Goal: Transaction & Acquisition: Purchase product/service

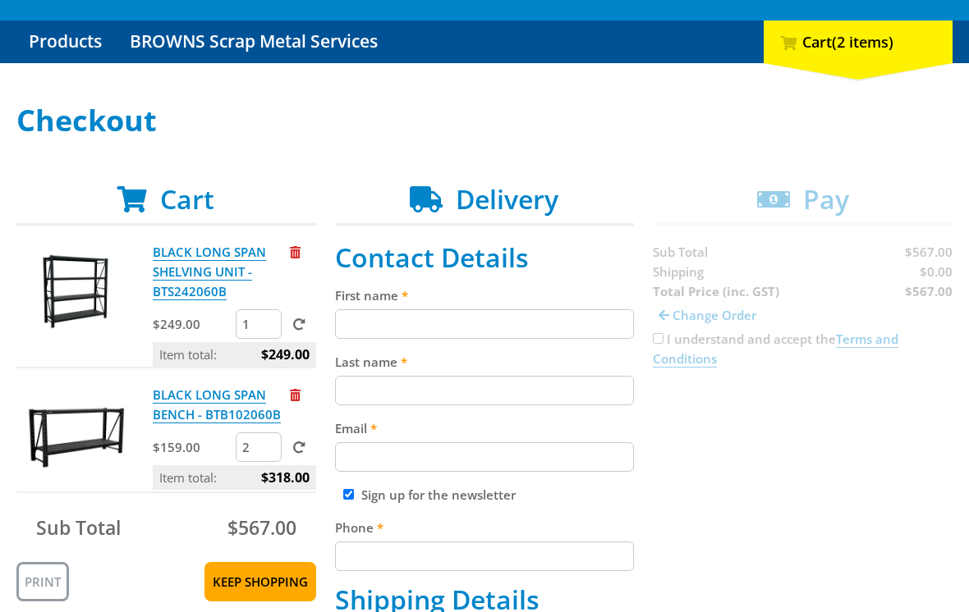
scroll to position [153, 0]
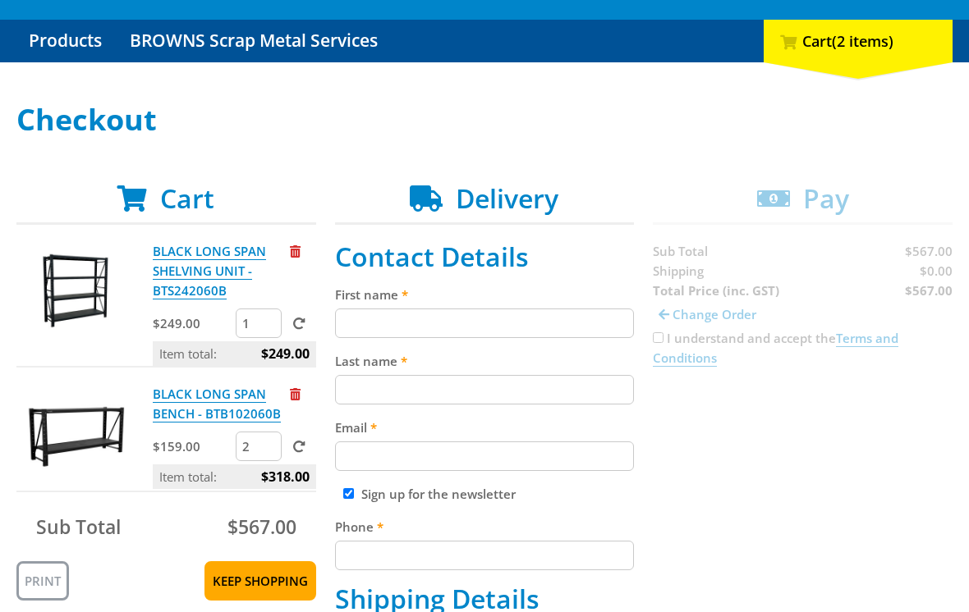
click at [250, 455] on input "2" at bounding box center [259, 448] width 46 height 30
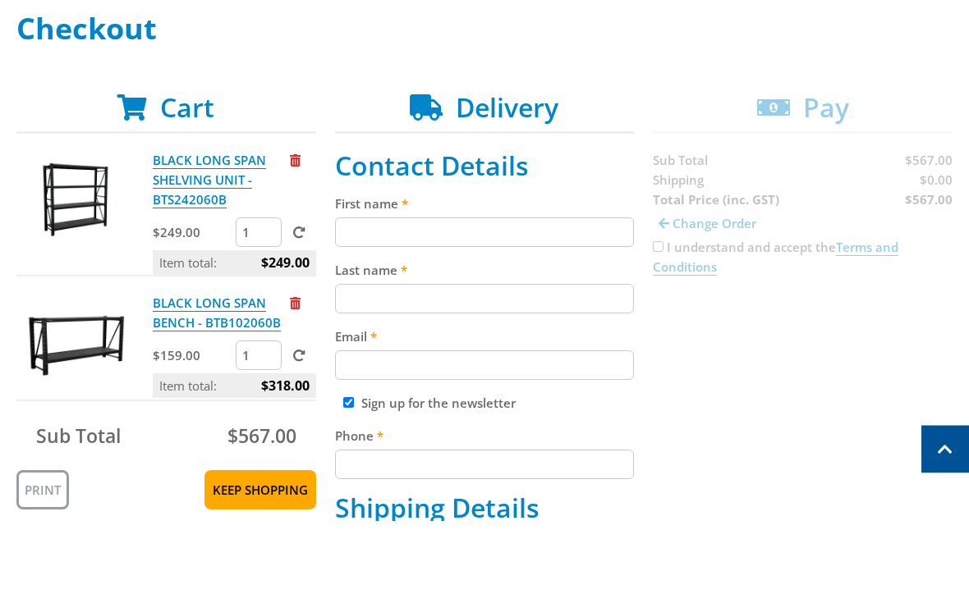
type input "1"
click at [262, 310] on input "1" at bounding box center [259, 325] width 46 height 30
type input "3"
type input "2"
click input "submit" at bounding box center [0, 0] width 0 height 0
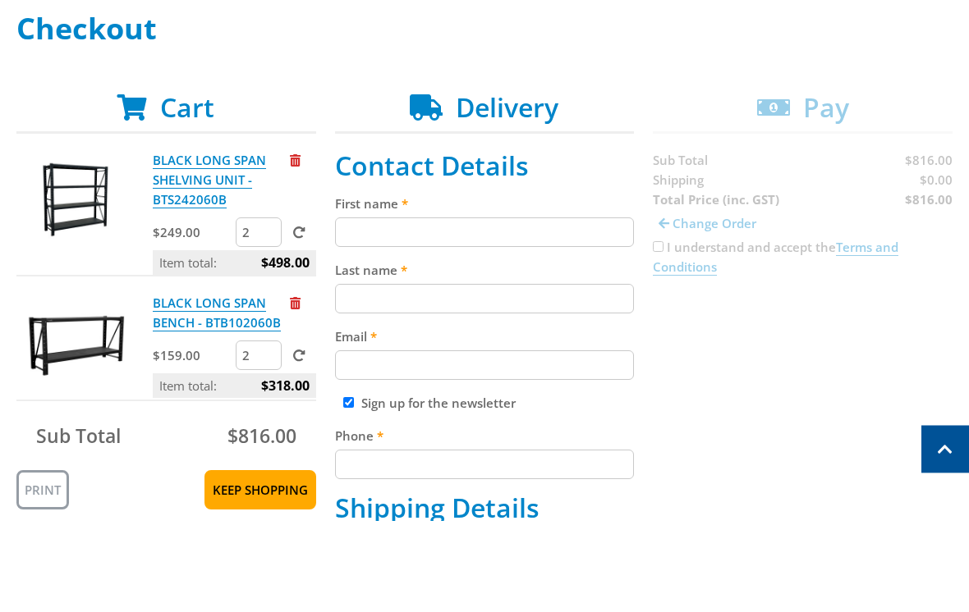
scroll to position [245, 0]
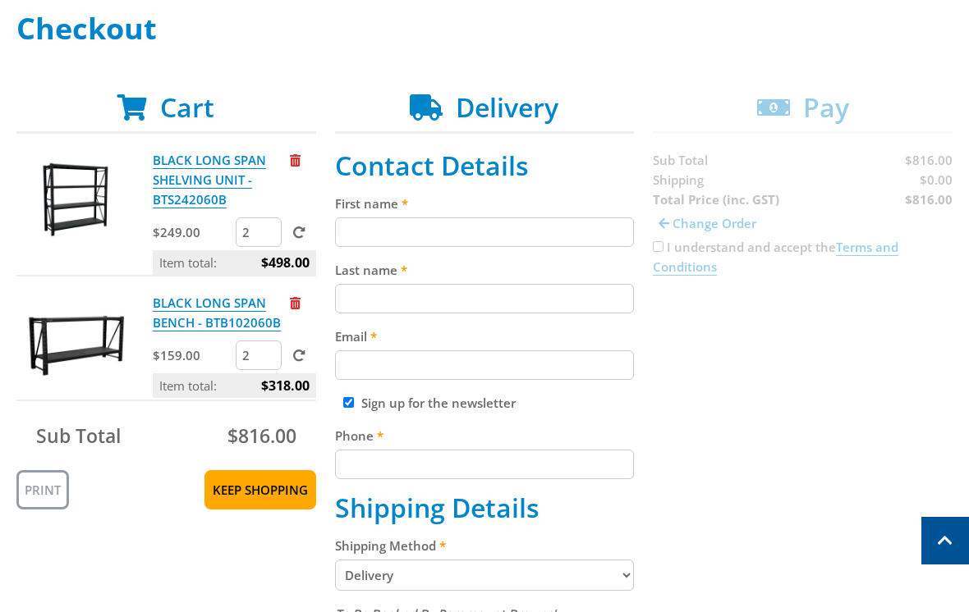
click at [196, 202] on link "BLACK LONG SPAN SHELVING UNIT - BTS242060B" at bounding box center [209, 180] width 113 height 57
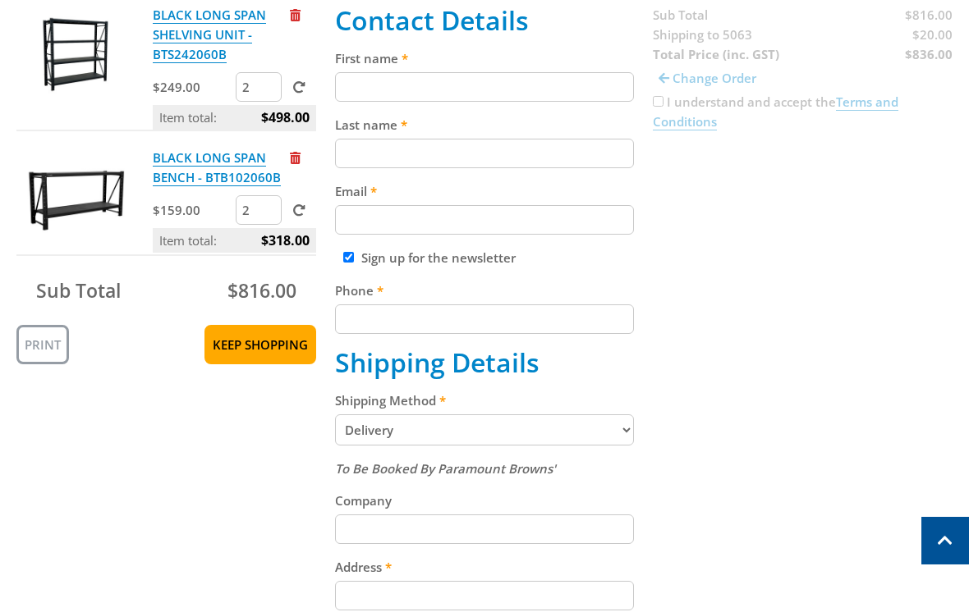
scroll to position [390, 0]
click at [615, 443] on select "Pickup from Gepps Cross Delivery" at bounding box center [485, 430] width 300 height 31
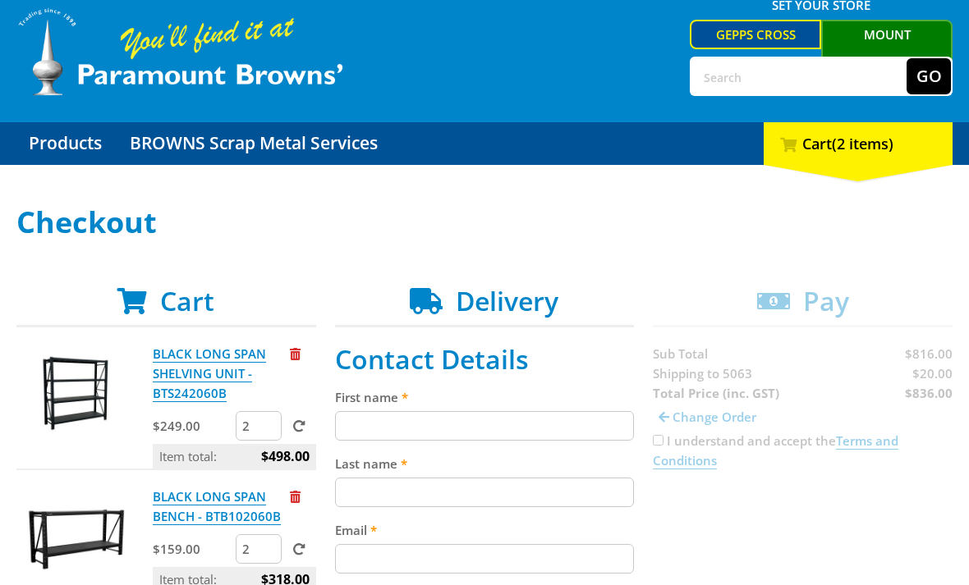
scroll to position [80, 0]
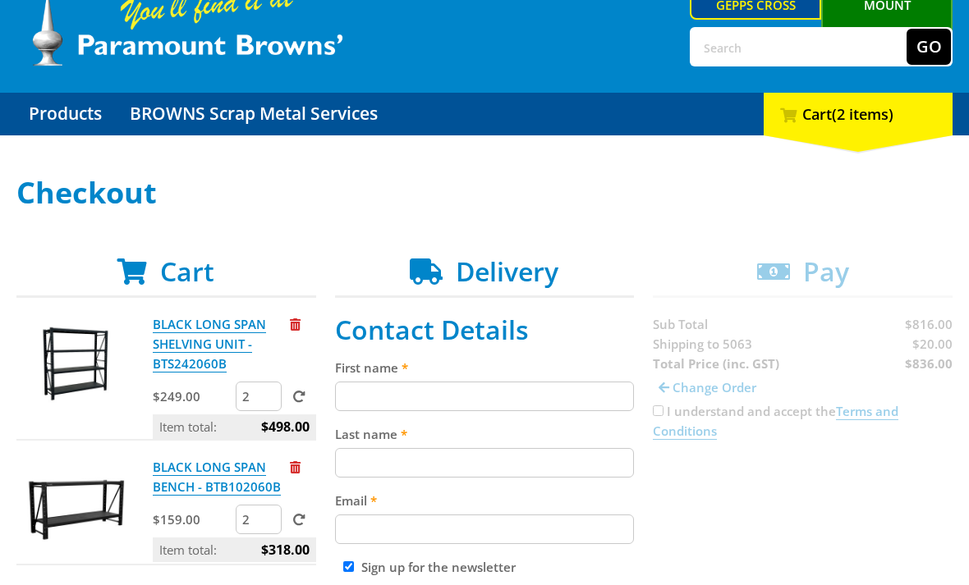
click at [200, 479] on link "BLACK LONG SPAN BENCH - BTB102060B" at bounding box center [217, 477] width 128 height 37
